Goal: Transaction & Acquisition: Purchase product/service

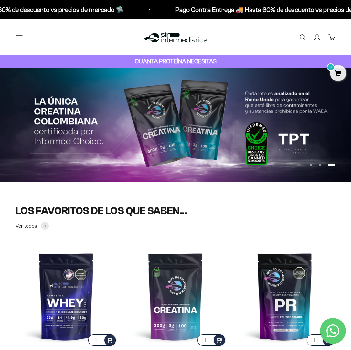
click at [19, 35] on button "Menú" at bounding box center [19, 37] width 7 height 7
click at [0, 0] on span at bounding box center [0, 0] width 0 height 0
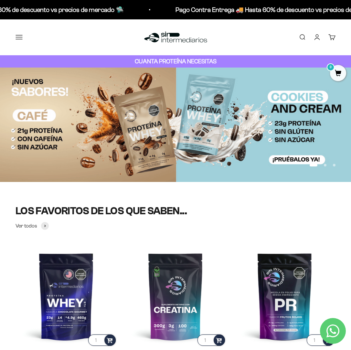
click at [0, 0] on span at bounding box center [0, 0] width 0 height 0
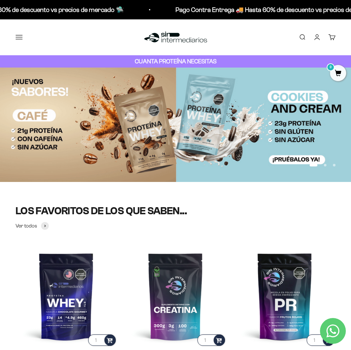
click at [0, 0] on span "Ver Todos" at bounding box center [0, 0] width 0 height 0
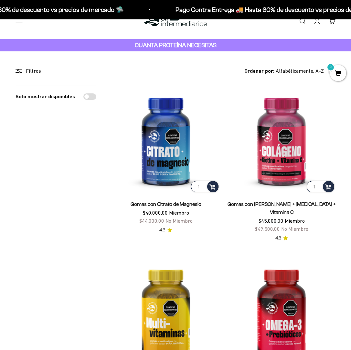
scroll to position [24, 0]
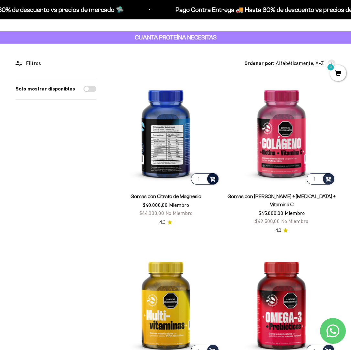
click at [214, 179] on span at bounding box center [213, 178] width 6 height 7
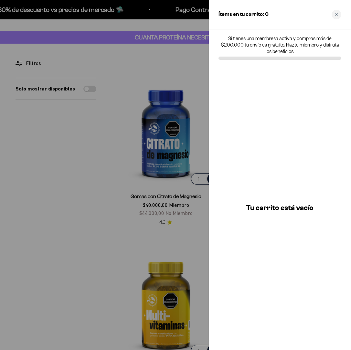
click at [95, 198] on div at bounding box center [175, 175] width 351 height 350
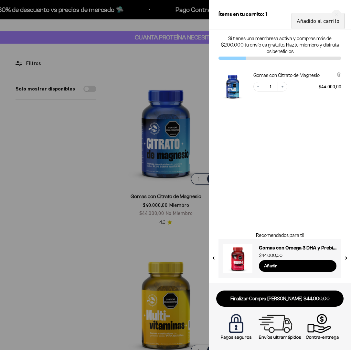
click at [108, 208] on div at bounding box center [175, 175] width 351 height 350
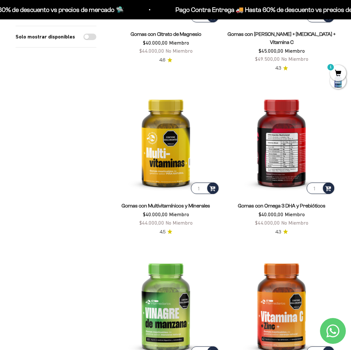
scroll to position [189, 0]
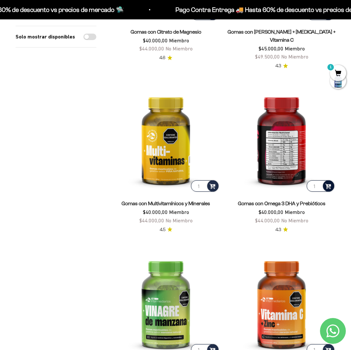
click at [330, 182] on span at bounding box center [329, 185] width 6 height 7
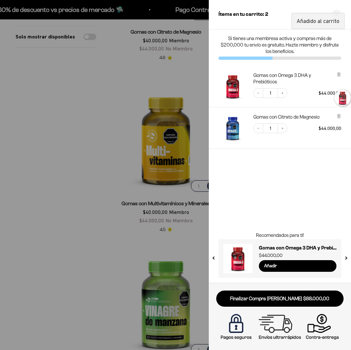
click at [78, 148] on div at bounding box center [175, 175] width 351 height 350
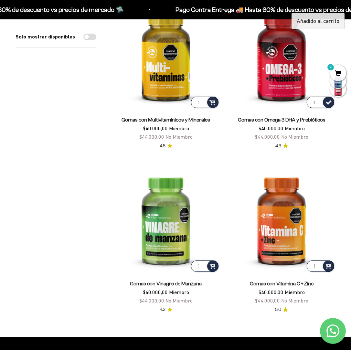
scroll to position [277, 0]
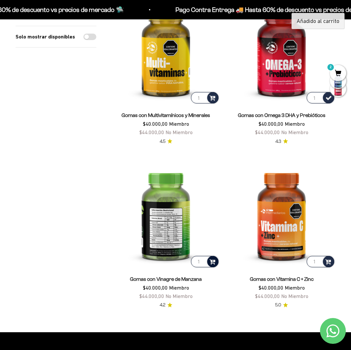
click at [213, 258] on span at bounding box center [213, 261] width 6 height 7
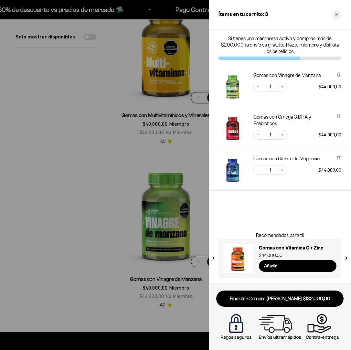
click at [94, 210] on div at bounding box center [175, 175] width 351 height 350
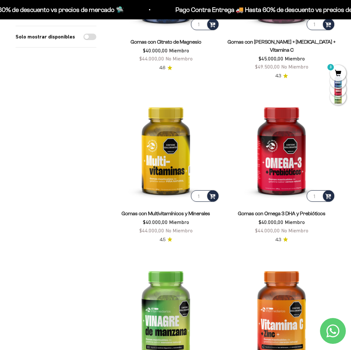
scroll to position [182, 0]
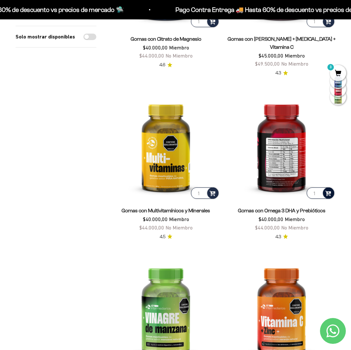
click at [330, 189] on span at bounding box center [329, 192] width 6 height 7
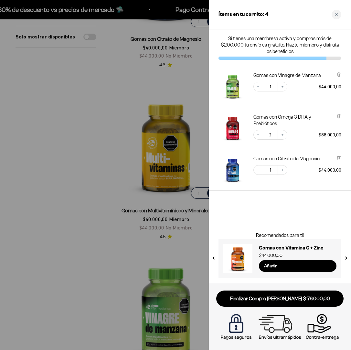
click at [289, 298] on link "Finalizar Compra [PERSON_NAME] $176.000,00" at bounding box center [279, 299] width 127 height 17
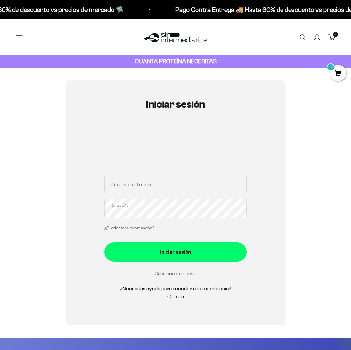
click at [20, 38] on button "Menú" at bounding box center [19, 37] width 7 height 7
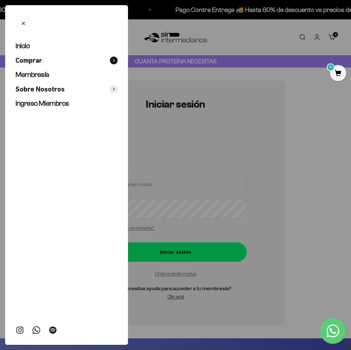
click at [113, 63] on span at bounding box center [114, 61] width 8 height 8
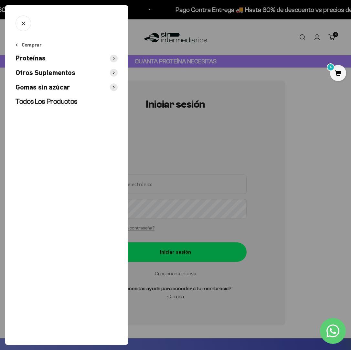
click at [115, 73] on icon at bounding box center [114, 73] width 2 height 3
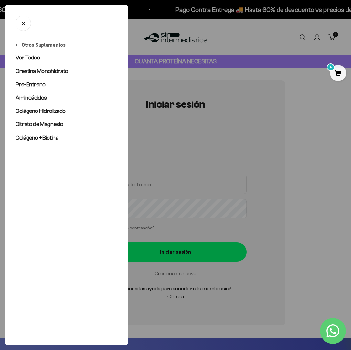
click at [51, 124] on span "Citrato de Magnesio" at bounding box center [40, 124] width 48 height 6
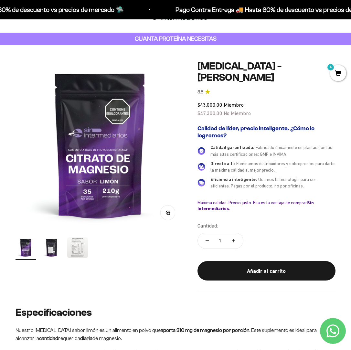
click at [337, 69] on span "4" at bounding box center [338, 73] width 16 height 16
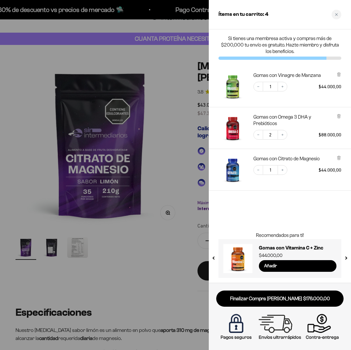
click at [313, 300] on link "Finalizar Compra Segura $176.000,00" at bounding box center [279, 299] width 127 height 17
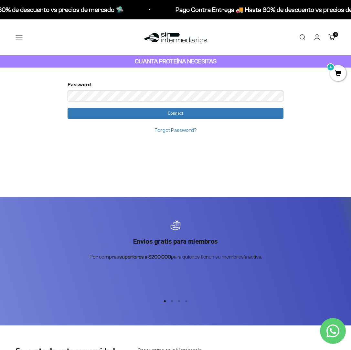
click at [144, 103] on form "Password: Connect Forgot Password?" at bounding box center [176, 108] width 216 height 54
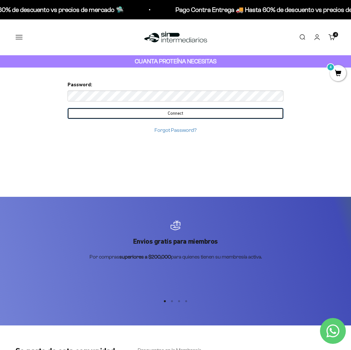
click at [192, 115] on input "Connect" at bounding box center [176, 113] width 216 height 11
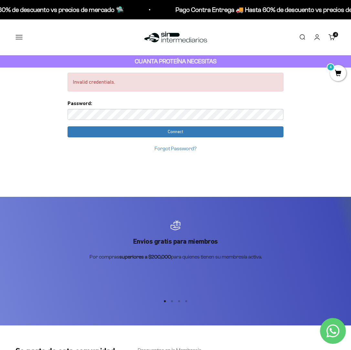
click at [176, 150] on link "Forgot Password?" at bounding box center [176, 149] width 42 height 6
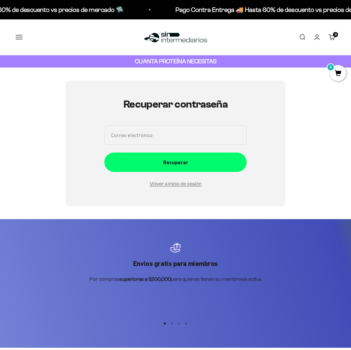
click at [154, 135] on input "Correo electrónico" at bounding box center [176, 135] width 142 height 19
click at [179, 186] on div "Volver a inicio de sesión" at bounding box center [176, 184] width 142 height 8
click at [180, 186] on link "Volver a inicio de sesión" at bounding box center [176, 184] width 52 height 6
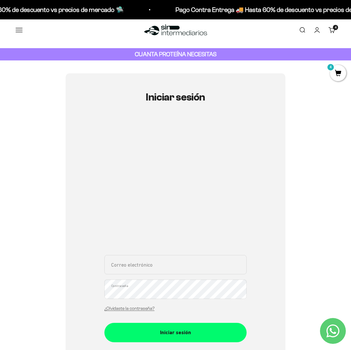
scroll to position [9, 0]
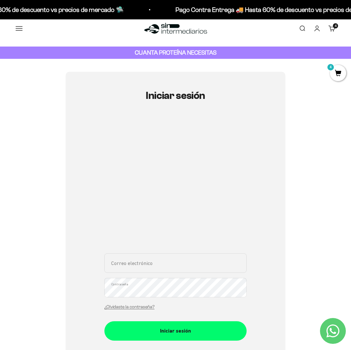
type input "tatianagh03@gmail.com"
click at [73, 289] on div "Iniciar sesión tatianagh03@gmail.com Correo electrónico Contraseña ¿Olvidaste l…" at bounding box center [176, 238] width 220 height 333
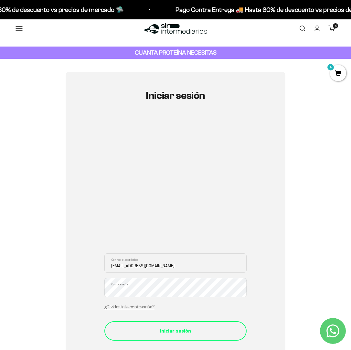
click at [190, 330] on div "Iniciar sesión" at bounding box center [175, 331] width 116 height 8
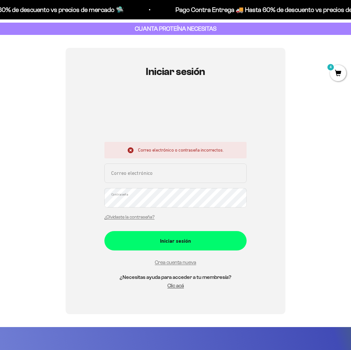
scroll to position [34, 0]
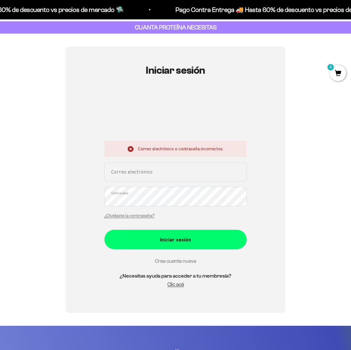
click at [180, 261] on link "Crea cuenta nueva" at bounding box center [175, 262] width 41 height 6
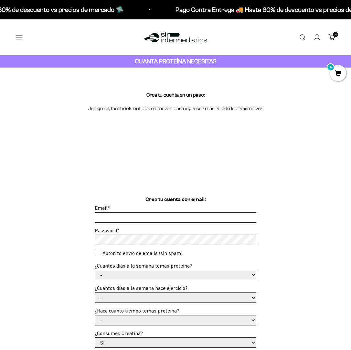
click at [149, 222] on form "Email * Password * Autorizo envío de emails (sin spam) ¿Cuántos días a la seman…" at bounding box center [176, 321] width 162 height 235
click at [146, 216] on input "Email *" at bounding box center [175, 218] width 161 height 10
type input "[EMAIL_ADDRESS][DOMAIN_NAME]"
select select "3 a 5"
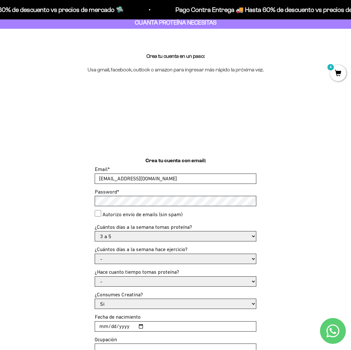
scroll to position [39, 0]
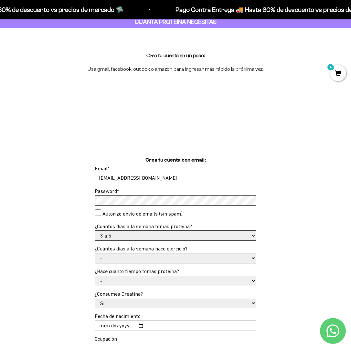
select select "3 a 5 días"
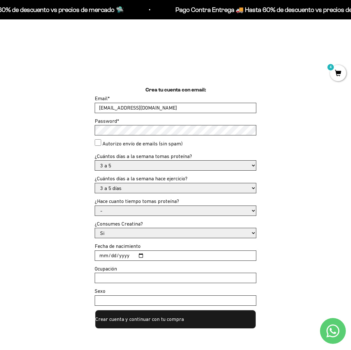
scroll to position [112, 0]
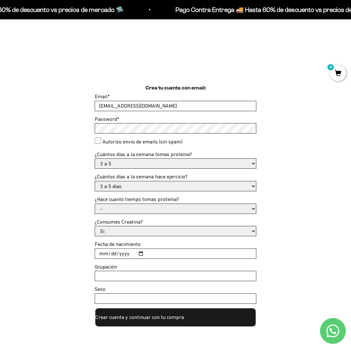
select select "Hace más de un año"
click at [131, 250] on input "Fecha de nacimiento" at bounding box center [175, 254] width 161 height 10
type input "2025-09-09"
drag, startPoint x: 116, startPoint y: 247, endPoint x: 113, endPoint y: 249, distance: 3.4
click at [114, 249] on input "2025-09-03" at bounding box center [175, 254] width 161 height 10
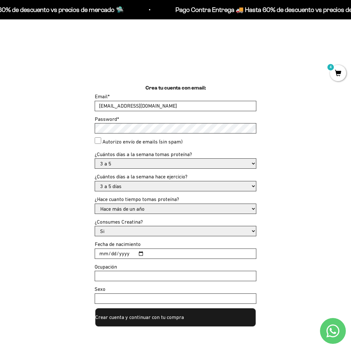
click at [113, 250] on input "2025-09-03" at bounding box center [175, 254] width 161 height 10
click at [122, 249] on input "2025-03-03" at bounding box center [175, 254] width 161 height 10
type input "1993-03-03"
click at [174, 263] on div "Ocupación" at bounding box center [176, 272] width 162 height 19
click at [168, 273] on input "Ocupación" at bounding box center [175, 276] width 161 height 10
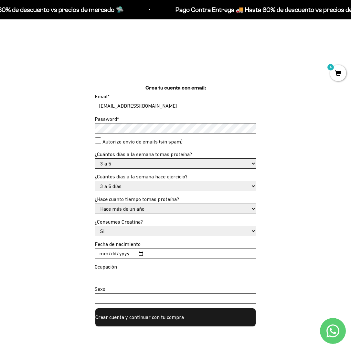
type input "p"
type input "Psicologa clínica"
click at [159, 295] on input "Sexo" at bounding box center [175, 299] width 161 height 10
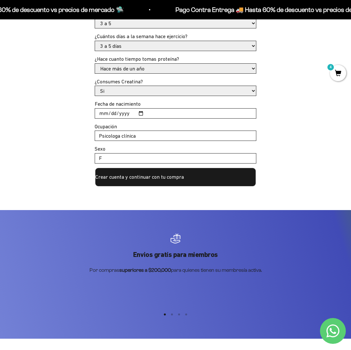
scroll to position [253, 0]
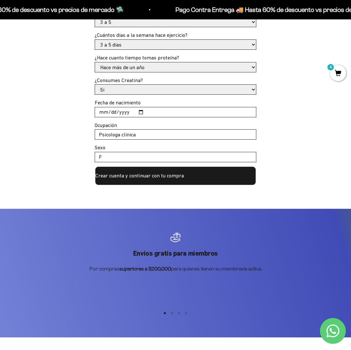
type input "F"
click at [151, 175] on button "Crear cuenta y continuar con tu compra" at bounding box center [176, 175] width 162 height 19
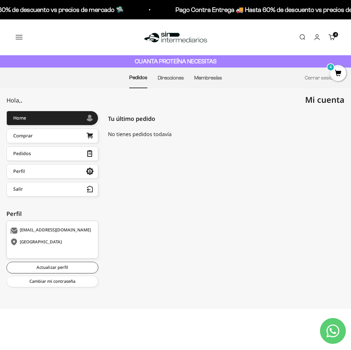
click at [336, 74] on span "4" at bounding box center [338, 73] width 16 height 16
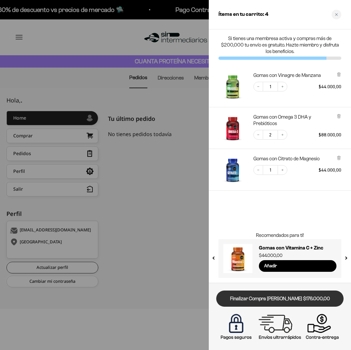
click at [314, 300] on link "Finalizar Compra [PERSON_NAME] $176.000,00" at bounding box center [279, 299] width 127 height 17
